Goal: Information Seeking & Learning: Learn about a topic

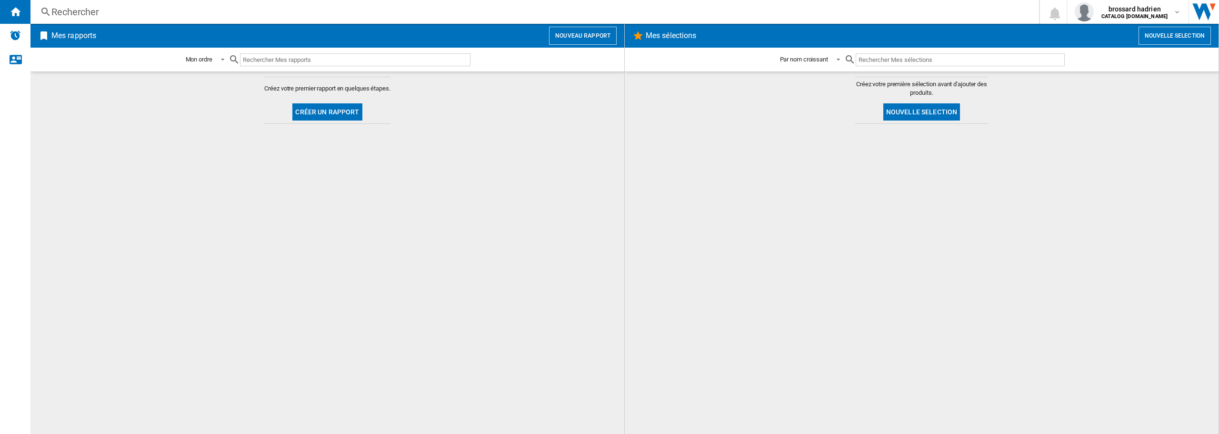
click at [148, 16] on div "Rechercher" at bounding box center [532, 11] width 963 height 13
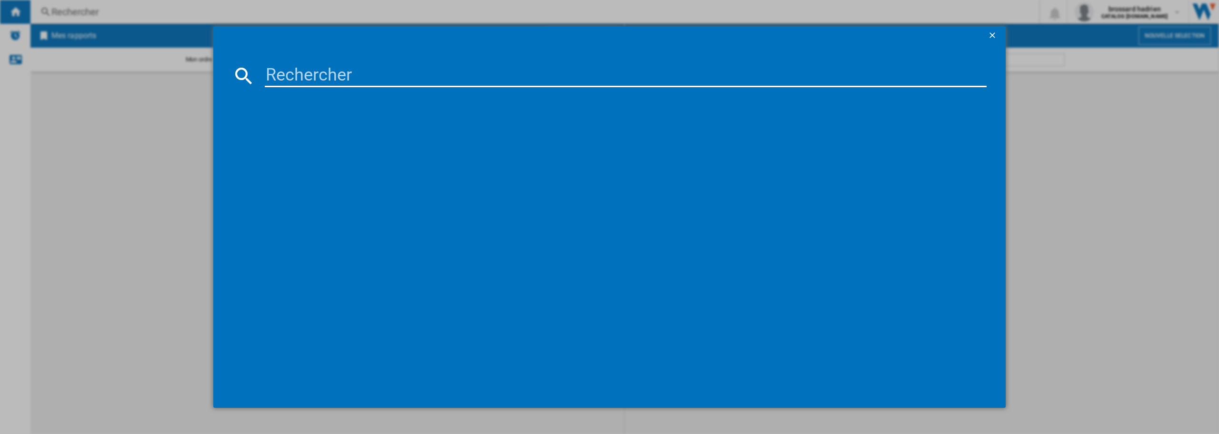
click at [296, 81] on input at bounding box center [626, 75] width 722 height 23
type input "bounce"
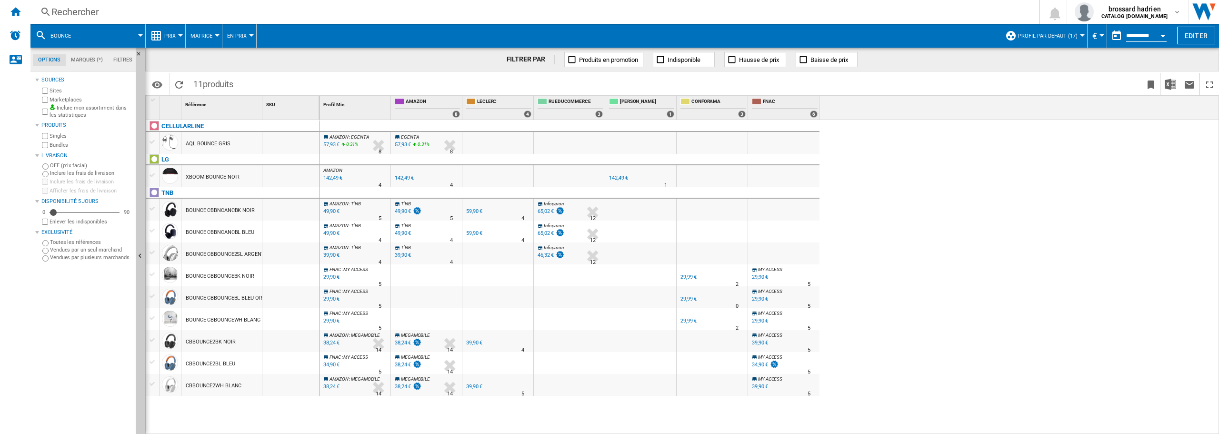
click at [64, 99] on label "Marketplaces" at bounding box center [91, 99] width 82 height 7
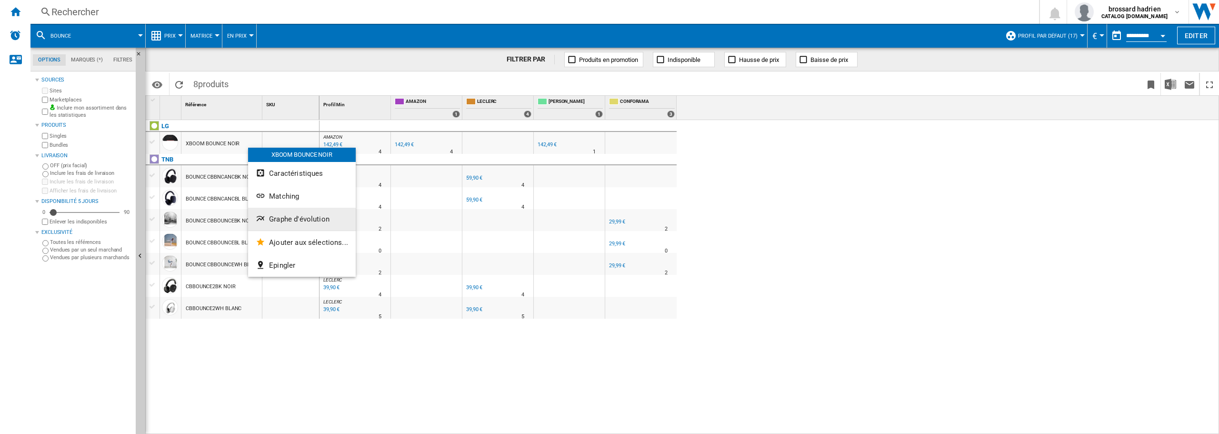
click at [298, 214] on button "Graphe d'évolution" at bounding box center [302, 219] width 108 height 23
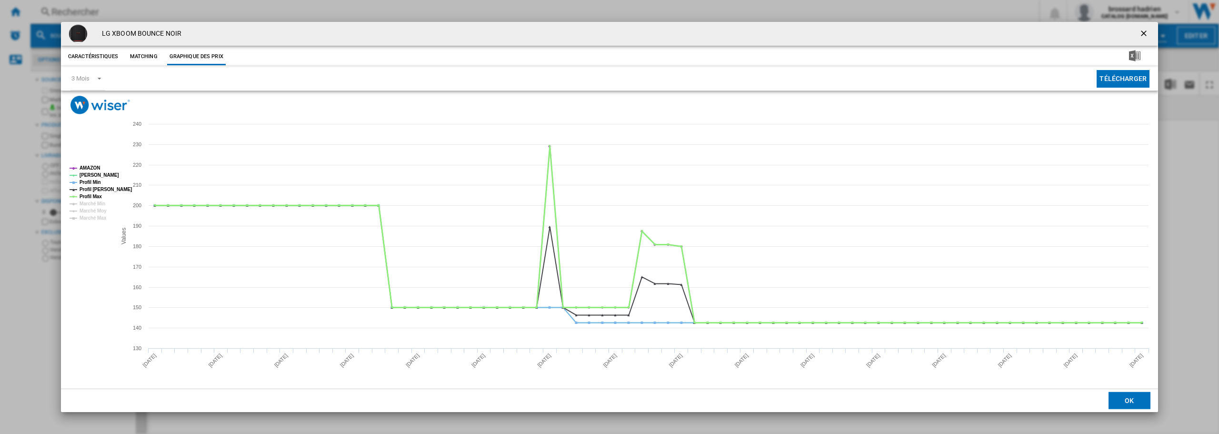
click at [93, 194] on tspan "Profil Max" at bounding box center [91, 196] width 22 height 5
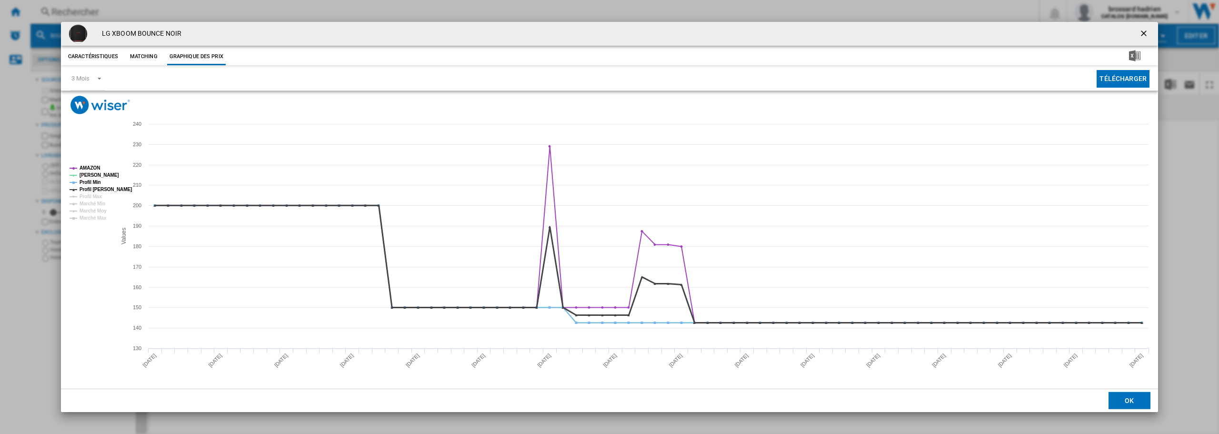
click at [91, 190] on tspan "Profil [PERSON_NAME]" at bounding box center [106, 189] width 52 height 5
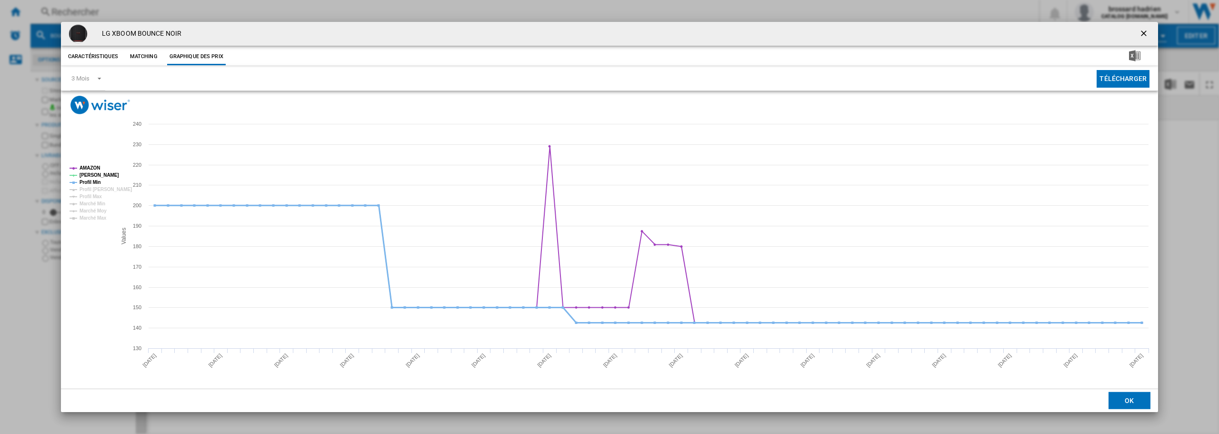
click at [90, 184] on tspan "Profil Min" at bounding box center [90, 182] width 21 height 5
click at [1147, 31] on ng-md-icon "getI18NText('BUTTONS.CLOSE_DIALOG')" at bounding box center [1144, 34] width 11 height 11
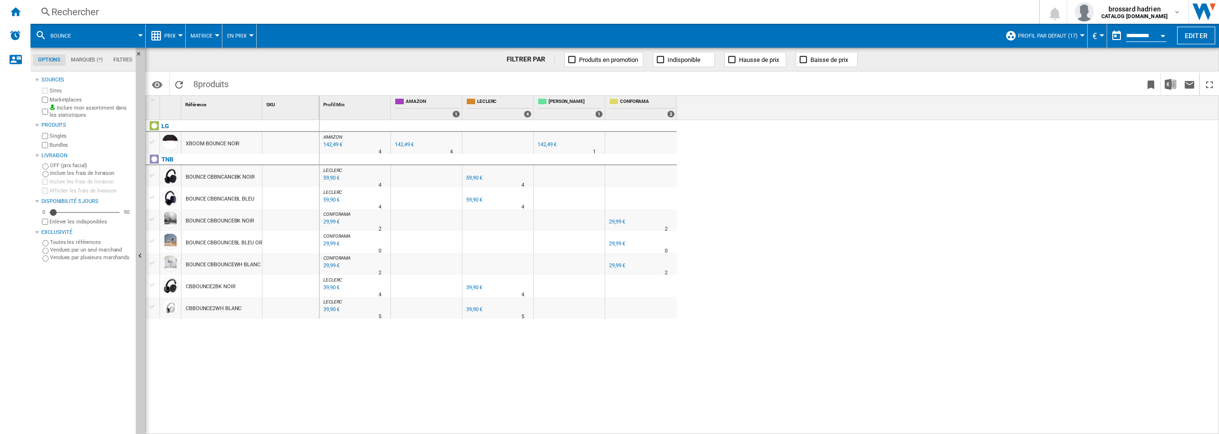
click at [101, 17] on div "Rechercher" at bounding box center [532, 11] width 963 height 13
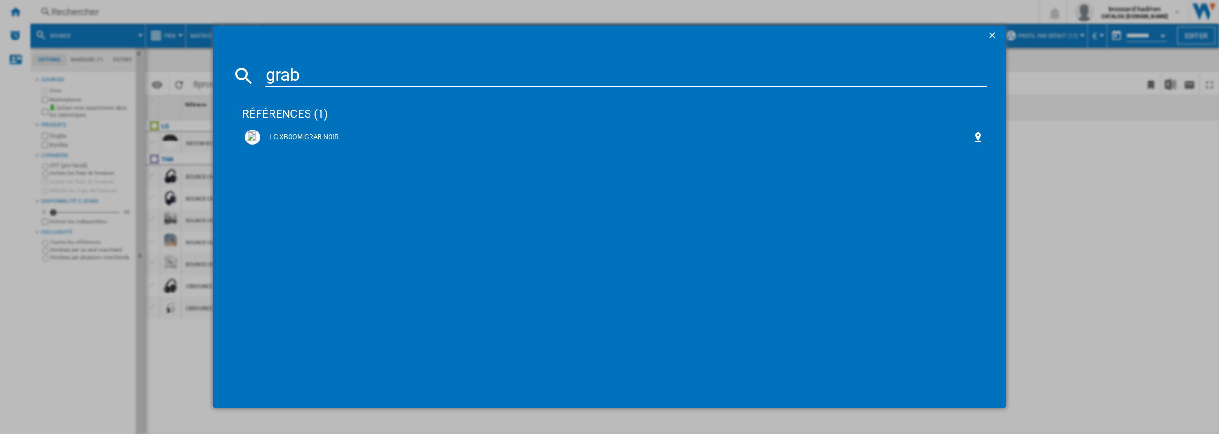
type input "grab"
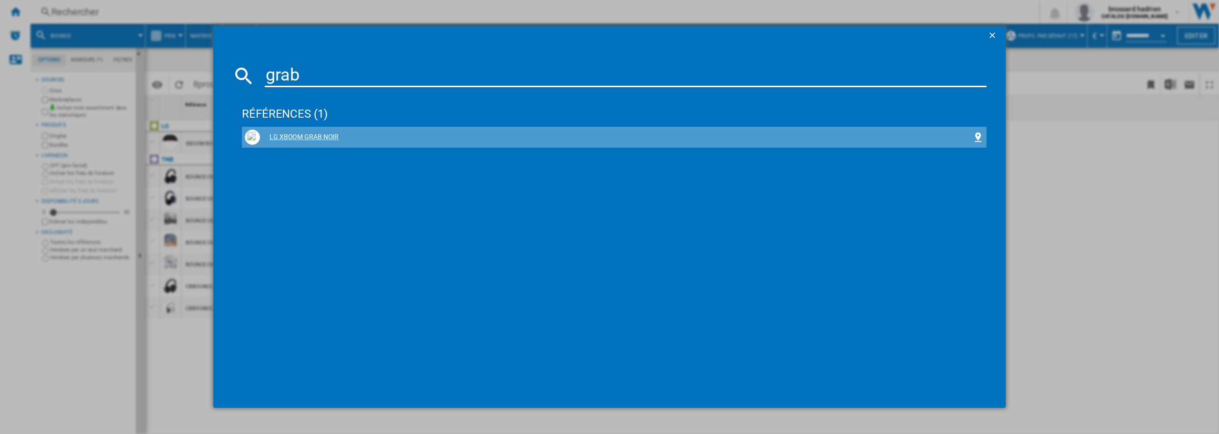
click at [311, 135] on div "LG XBOOM GRAB NOIR" at bounding box center [616, 137] width 713 height 10
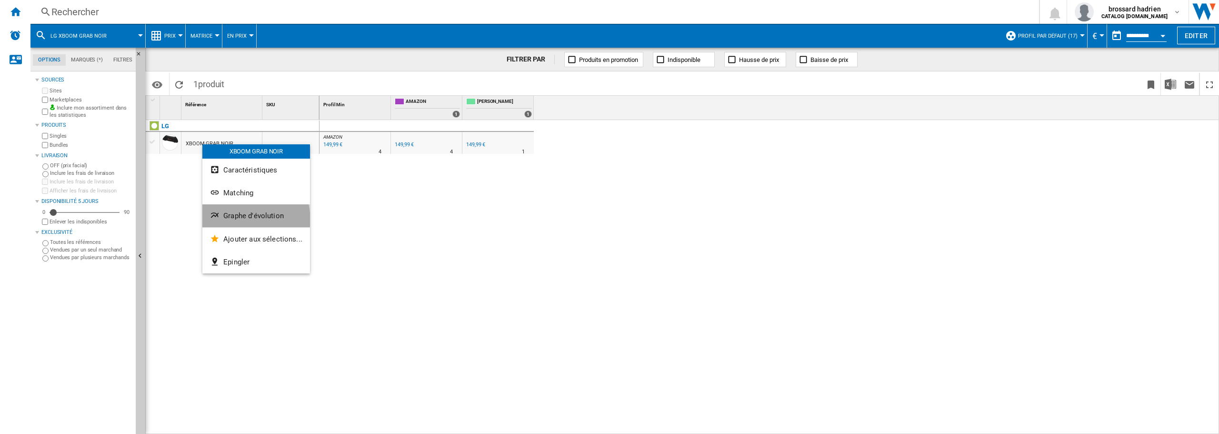
click at [242, 220] on span "Graphe d'évolution" at bounding box center [253, 215] width 60 height 9
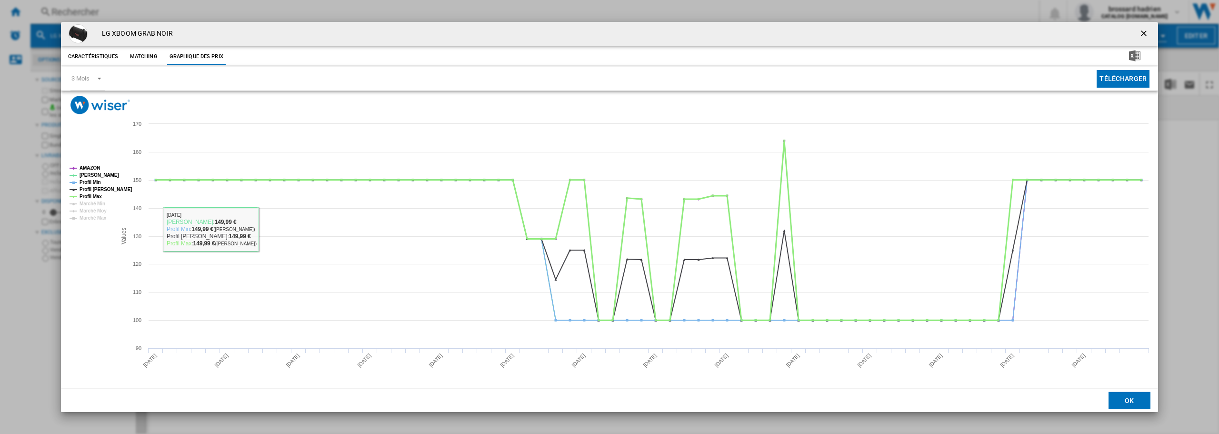
click at [93, 196] on tspan "Profil Max" at bounding box center [91, 196] width 22 height 5
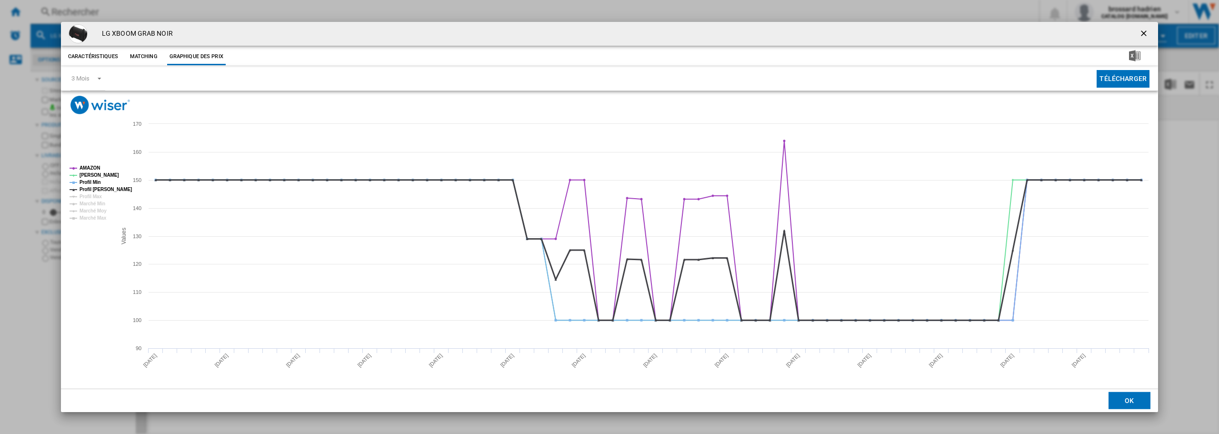
click at [90, 188] on tspan "Profil [PERSON_NAME]" at bounding box center [106, 189] width 52 height 5
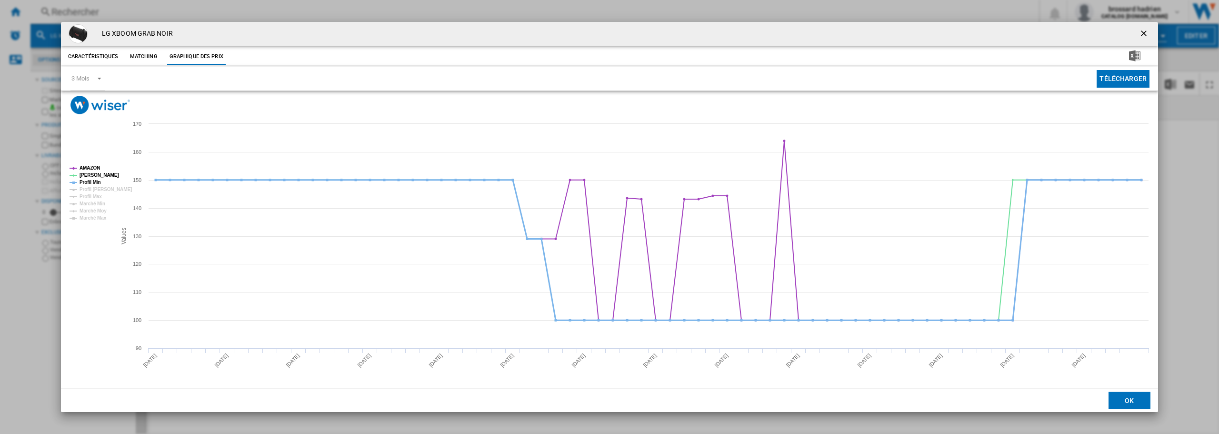
click at [90, 180] on tspan "Profil Min" at bounding box center [90, 182] width 21 height 5
click at [1141, 31] on ng-md-icon "getI18NText('BUTTONS.CLOSE_DIALOG')" at bounding box center [1144, 34] width 11 height 11
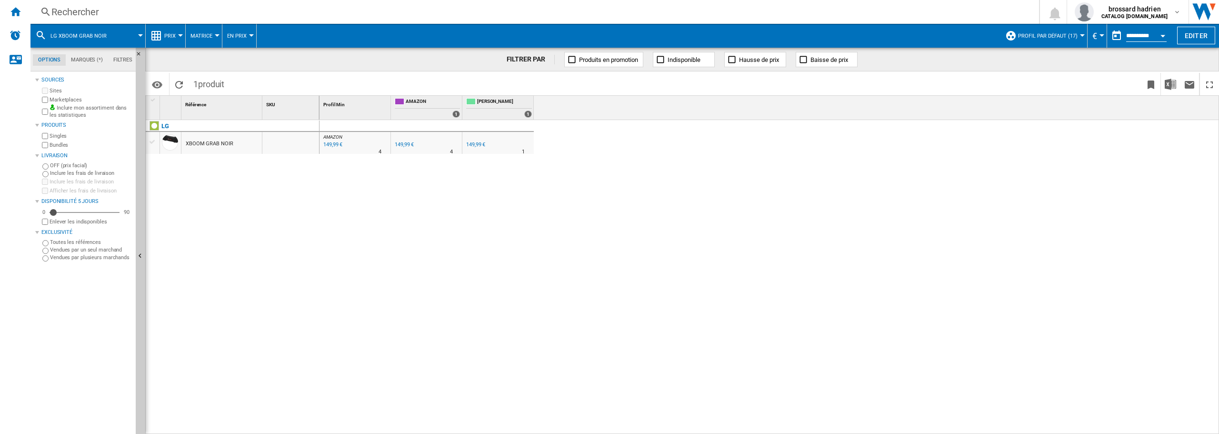
click at [98, 11] on div "Rechercher" at bounding box center [532, 11] width 963 height 13
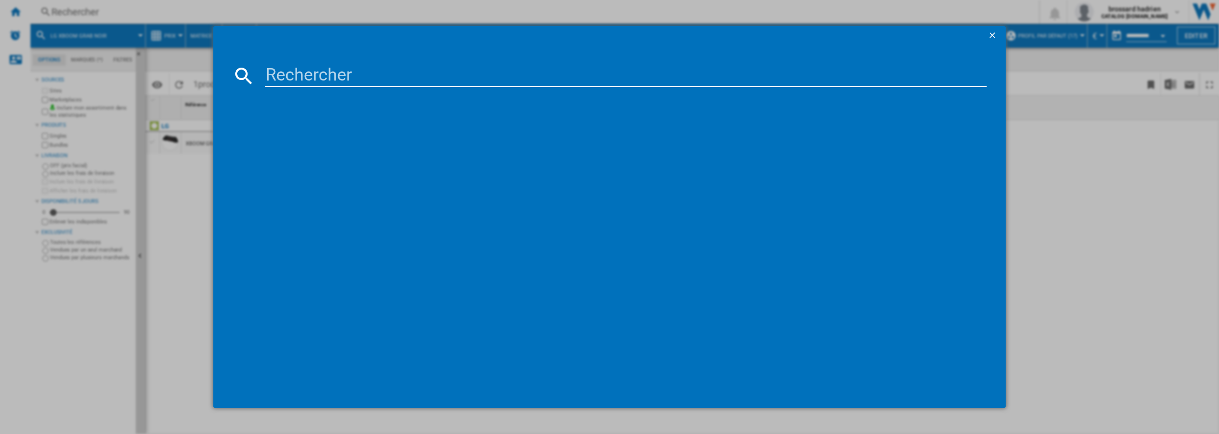
click at [353, 80] on input at bounding box center [626, 75] width 722 height 23
type input "stage"
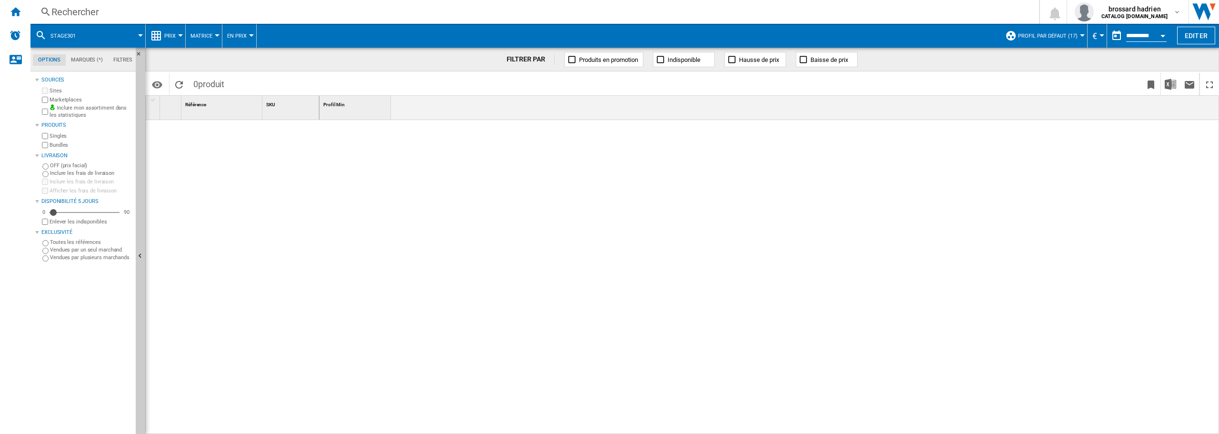
click at [82, 17] on div "Rechercher" at bounding box center [532, 11] width 963 height 13
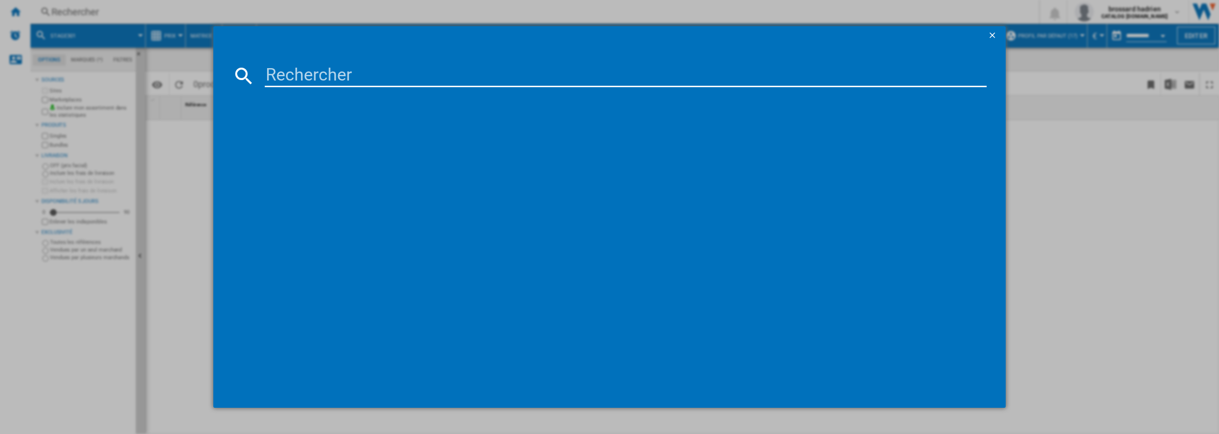
click at [316, 77] on input at bounding box center [626, 75] width 722 height 23
click at [993, 31] on ng-md-icon "getI18NText('BUTTONS.CLOSE_DIALOG')" at bounding box center [993, 35] width 11 height 11
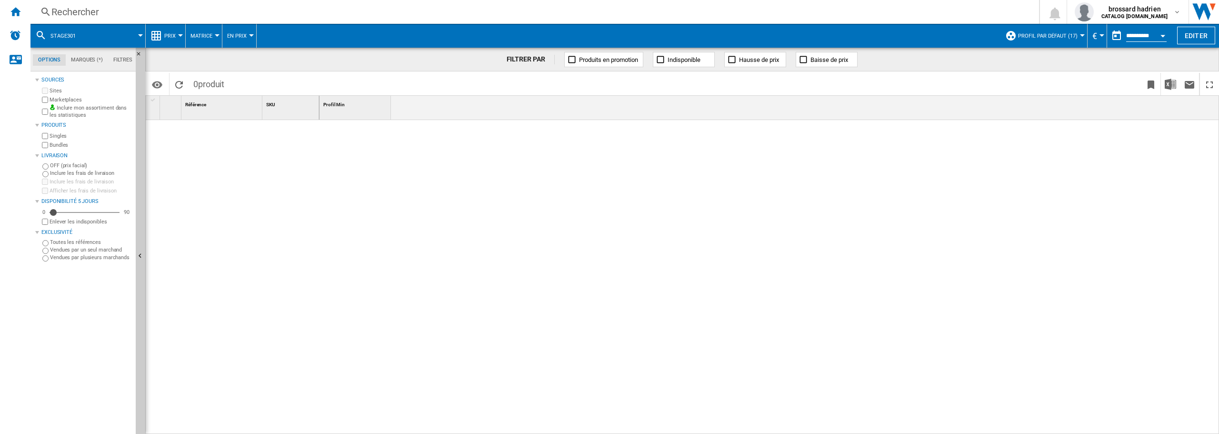
click at [67, 39] on button "stage301" at bounding box center [67, 36] width 35 height 24
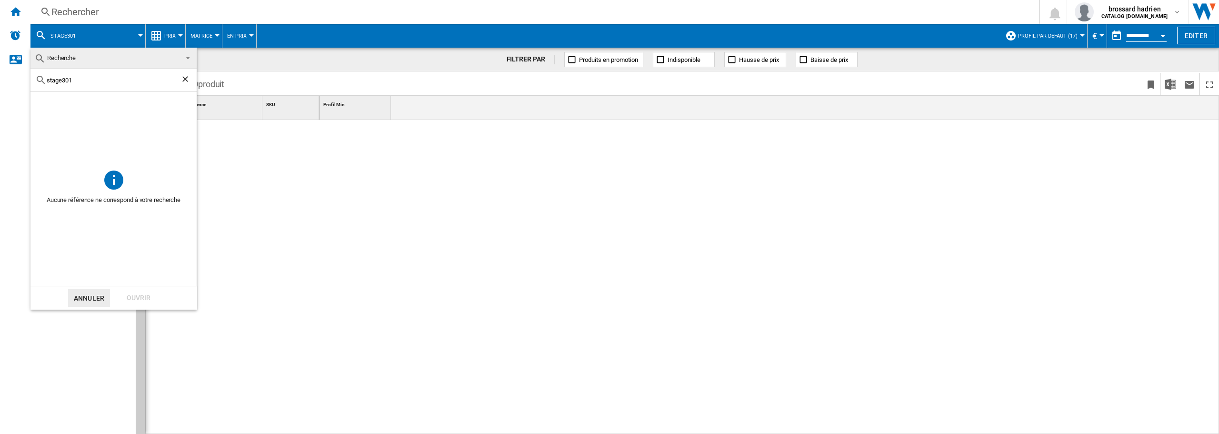
click at [185, 79] on ng-md-icon "Effacer la recherche" at bounding box center [186, 79] width 11 height 11
drag, startPoint x: 298, startPoint y: 229, endPoint x: 251, endPoint y: 161, distance: 83.1
click at [298, 229] on md-backdrop at bounding box center [609, 217] width 1219 height 434
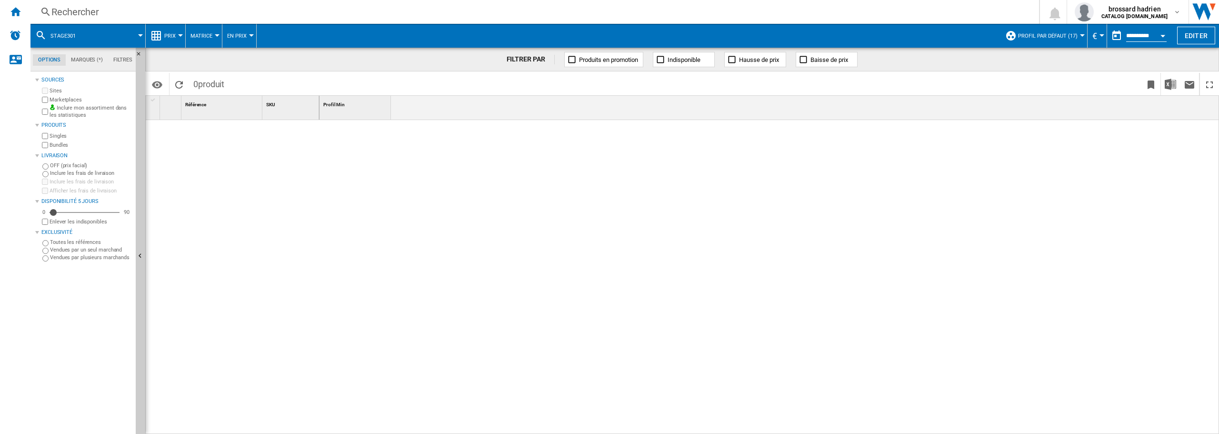
click at [67, 11] on div "Rechercher" at bounding box center [532, 11] width 963 height 13
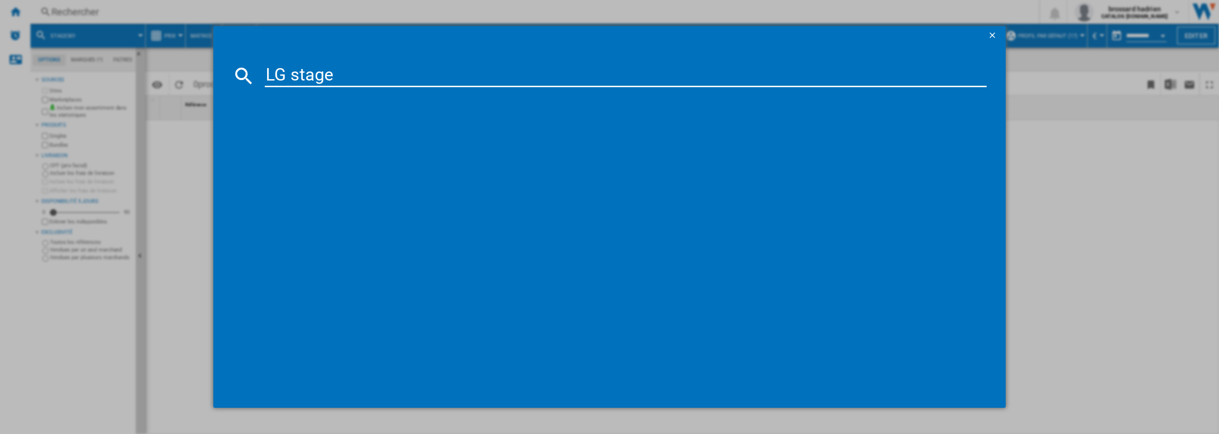
type input "LG stage"
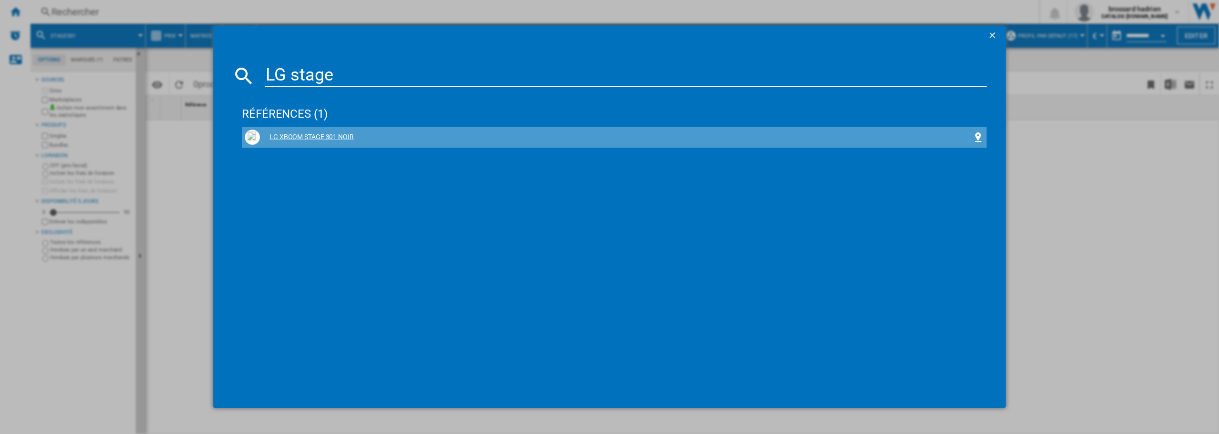
click at [325, 138] on div "LG XBOOM STAGE 301 NOIR" at bounding box center [616, 137] width 713 height 10
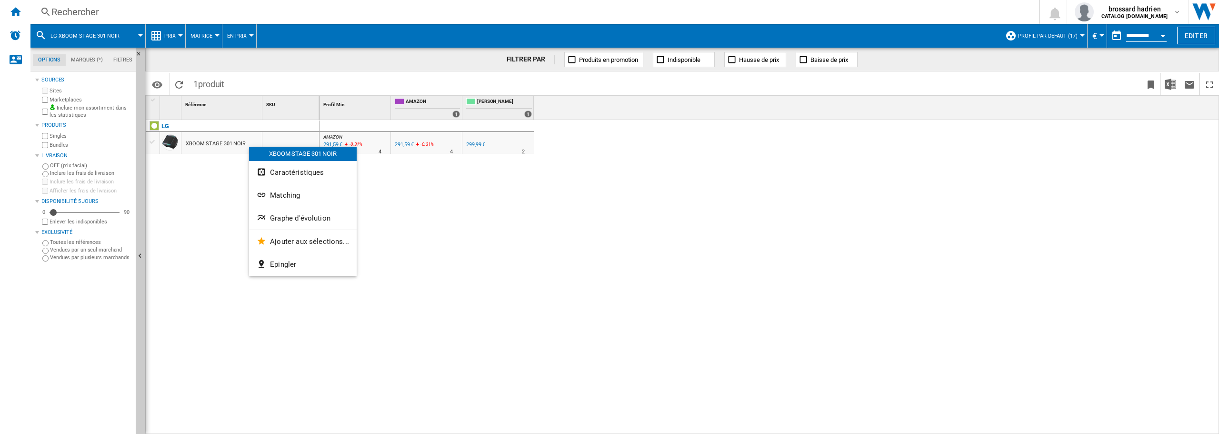
click at [289, 216] on span "Graphe d'évolution" at bounding box center [300, 218] width 60 height 9
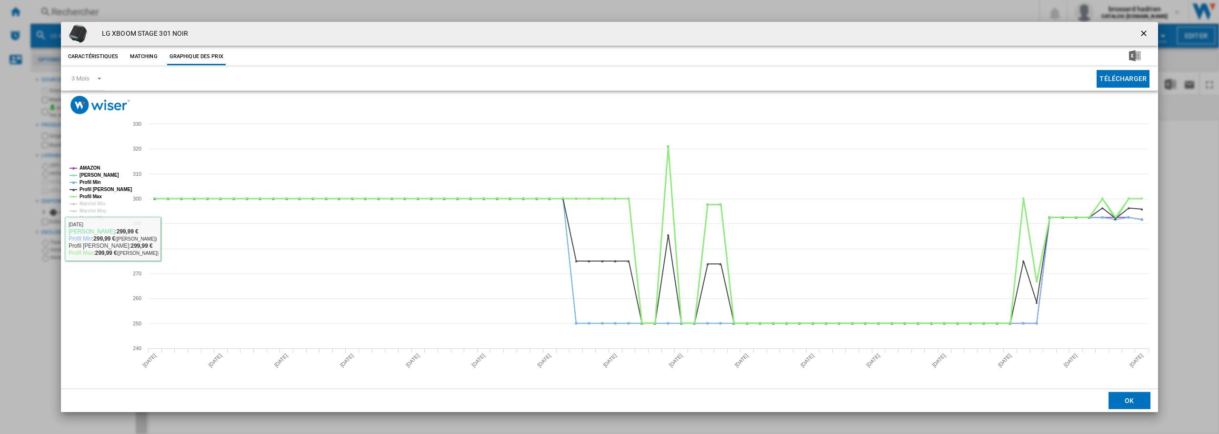
click at [96, 198] on tspan "Profil Max" at bounding box center [91, 196] width 22 height 5
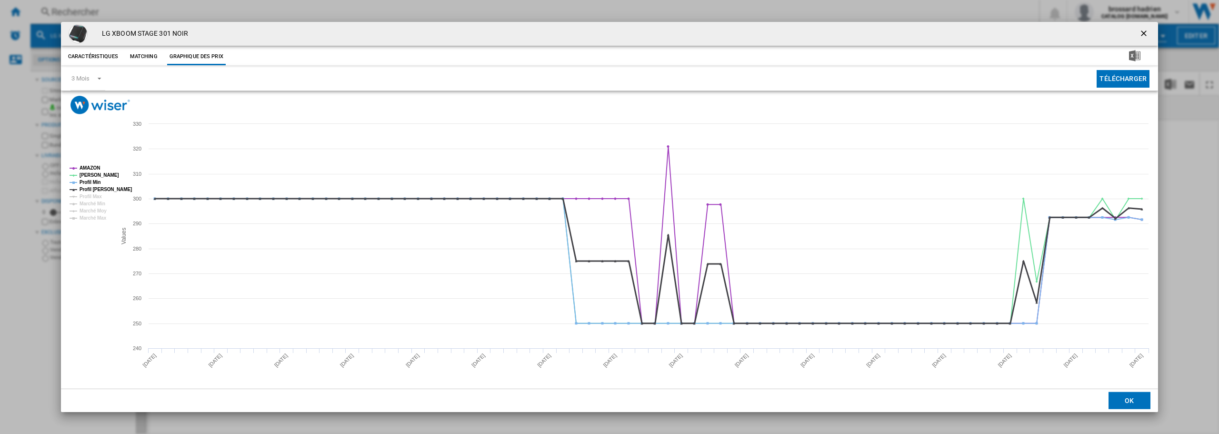
click at [93, 190] on tspan "Profil [PERSON_NAME]" at bounding box center [106, 189] width 52 height 5
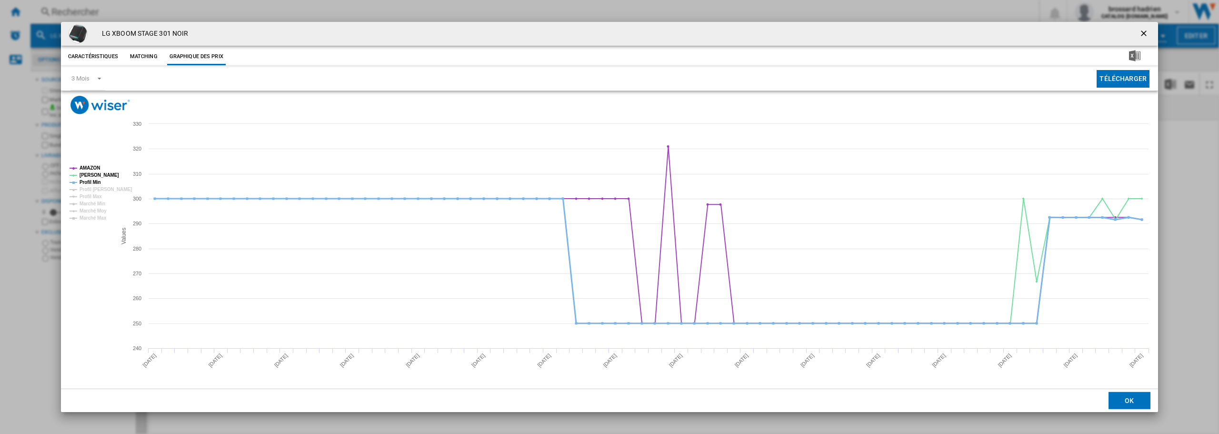
click at [90, 183] on tspan "Profil Min" at bounding box center [90, 182] width 21 height 5
click at [92, 168] on tspan "AMAZON" at bounding box center [90, 167] width 20 height 5
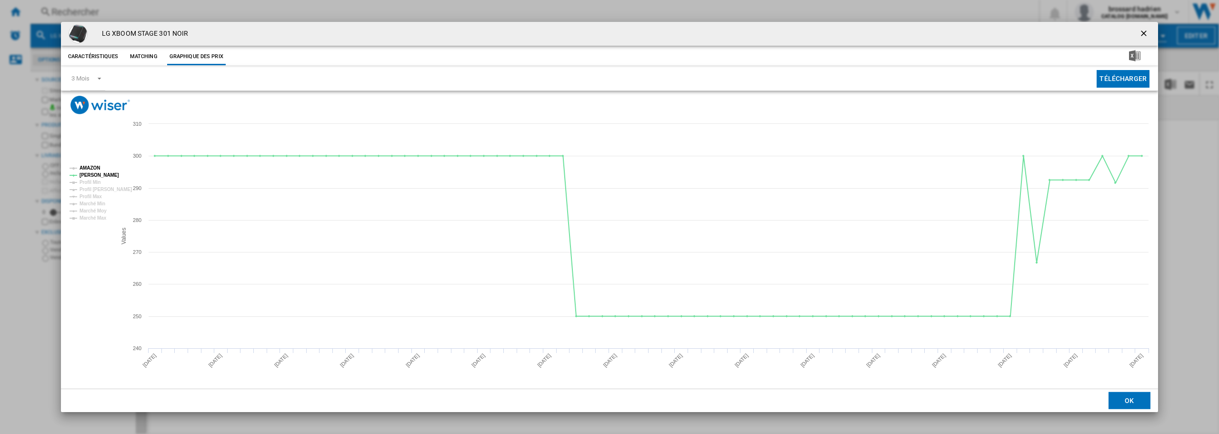
click at [85, 167] on tspan "AMAZON" at bounding box center [90, 167] width 20 height 5
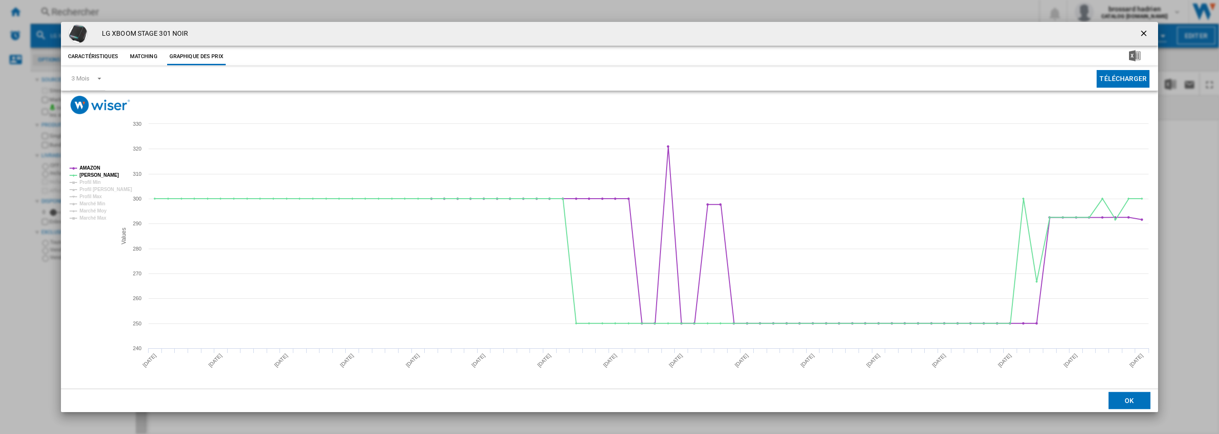
click at [1143, 31] on ng-md-icon "getI18NText('BUTTONS.CLOSE_DIALOG')" at bounding box center [1144, 34] width 11 height 11
